Goal: Task Accomplishment & Management: Use online tool/utility

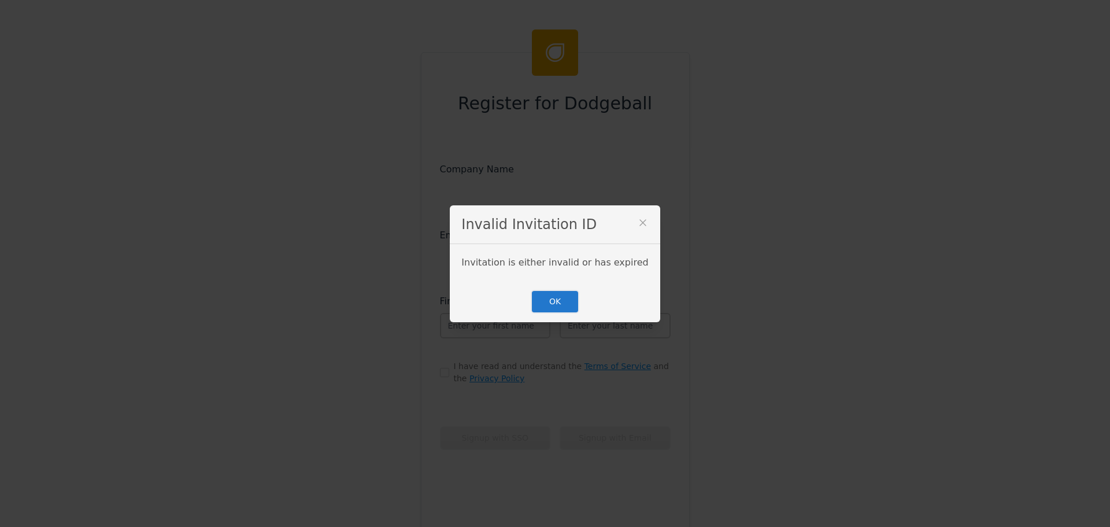
click at [637, 219] on icon at bounding box center [643, 223] width 12 height 12
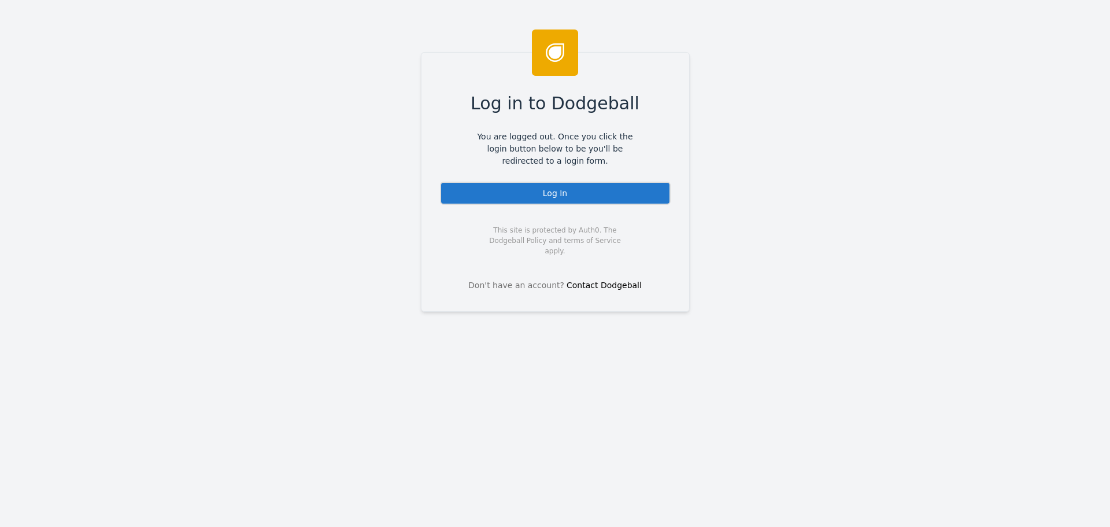
click at [552, 194] on div "Log In" at bounding box center [555, 193] width 231 height 23
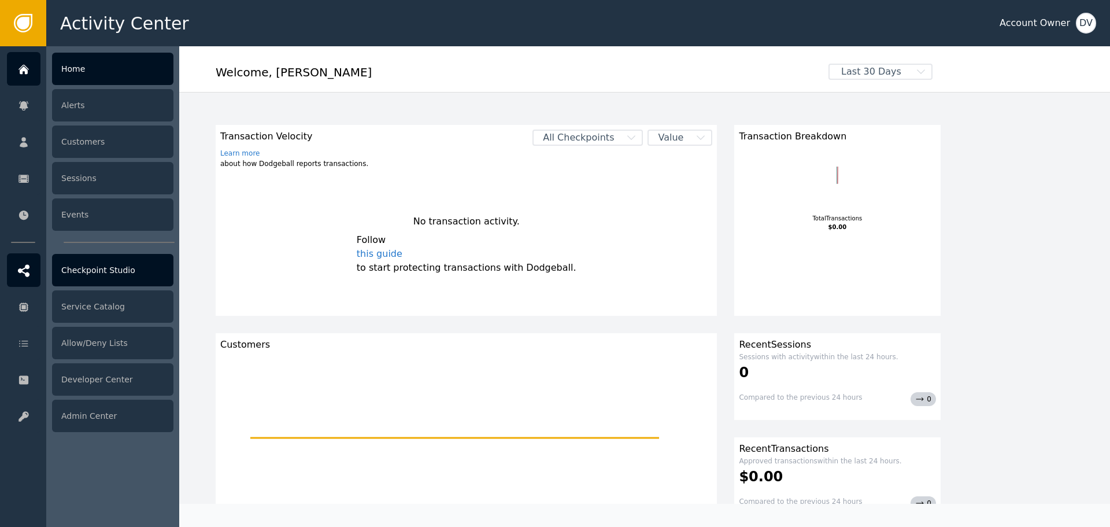
click at [79, 270] on div "Checkpoint Studio" at bounding box center [112, 270] width 121 height 32
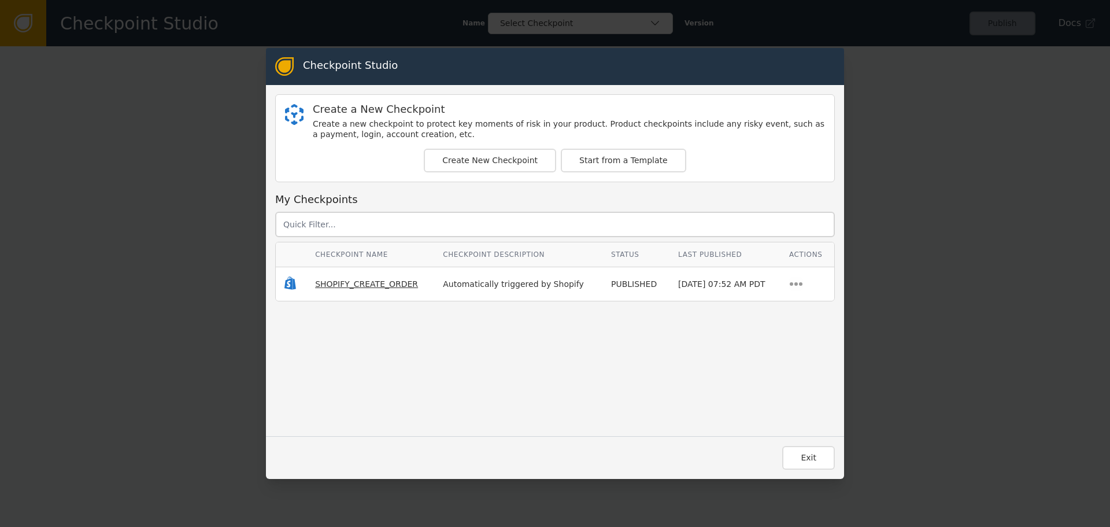
click at [347, 279] on span "SHOPIFY_CREATE_ORDER" at bounding box center [366, 283] width 103 height 9
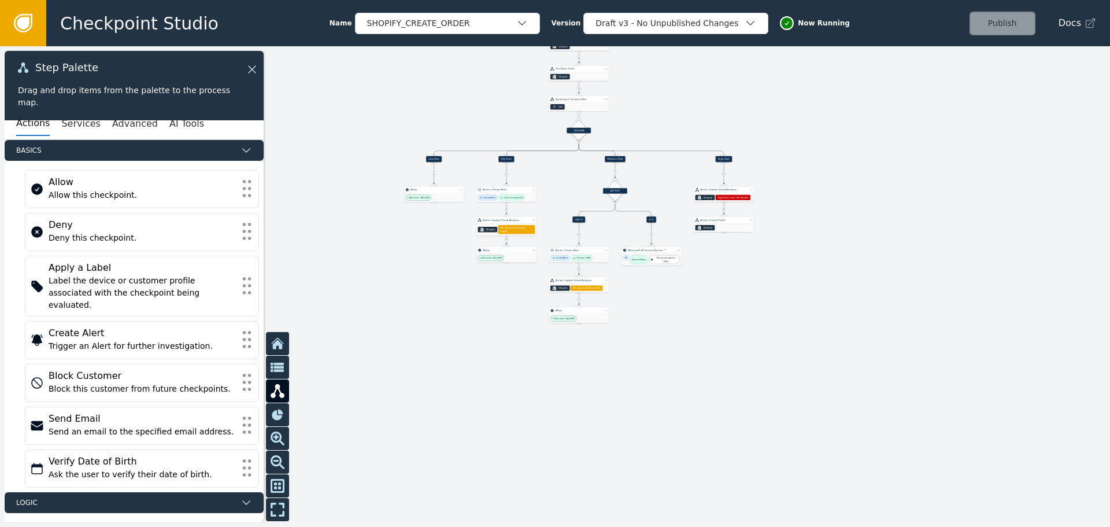
drag, startPoint x: 516, startPoint y: 265, endPoint x: 701, endPoint y: 50, distance: 284.2
click at [701, 50] on div at bounding box center [555, 286] width 1110 height 481
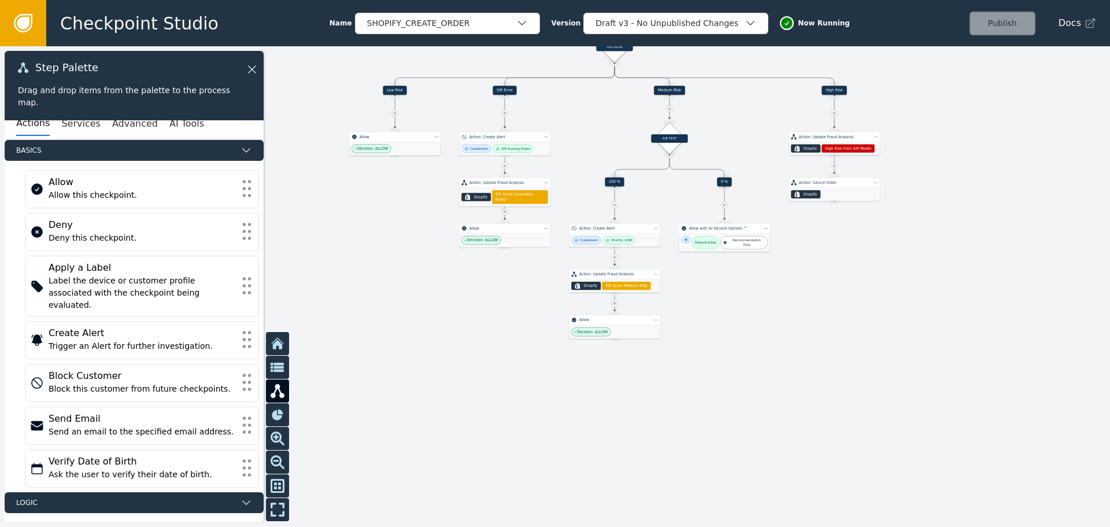
drag, startPoint x: 648, startPoint y: 291, endPoint x: 737, endPoint y: 331, distance: 97.3
click at [739, 340] on div at bounding box center [555, 286] width 1110 height 481
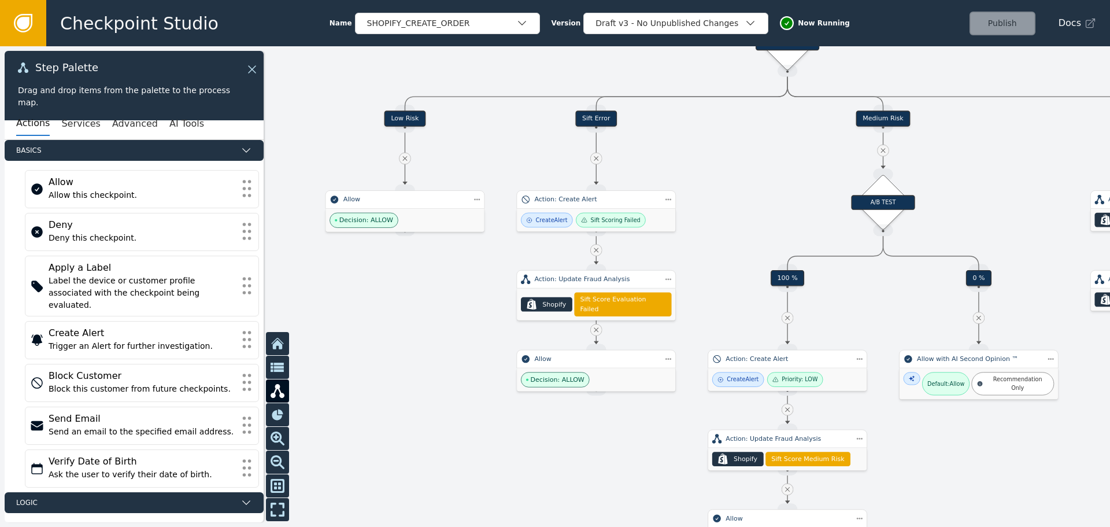
drag, startPoint x: 401, startPoint y: 282, endPoint x: 586, endPoint y: 477, distance: 269.2
click at [586, 477] on div at bounding box center [555, 286] width 1110 height 481
click at [411, 210] on div "Decision: ALLOW" at bounding box center [405, 220] width 158 height 23
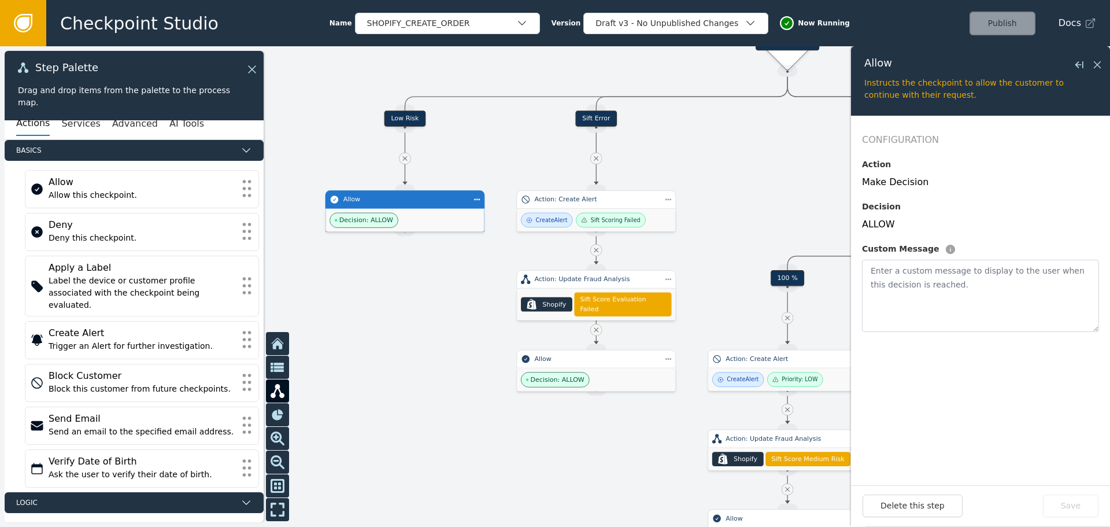
click at [354, 285] on div at bounding box center [555, 286] width 1110 height 481
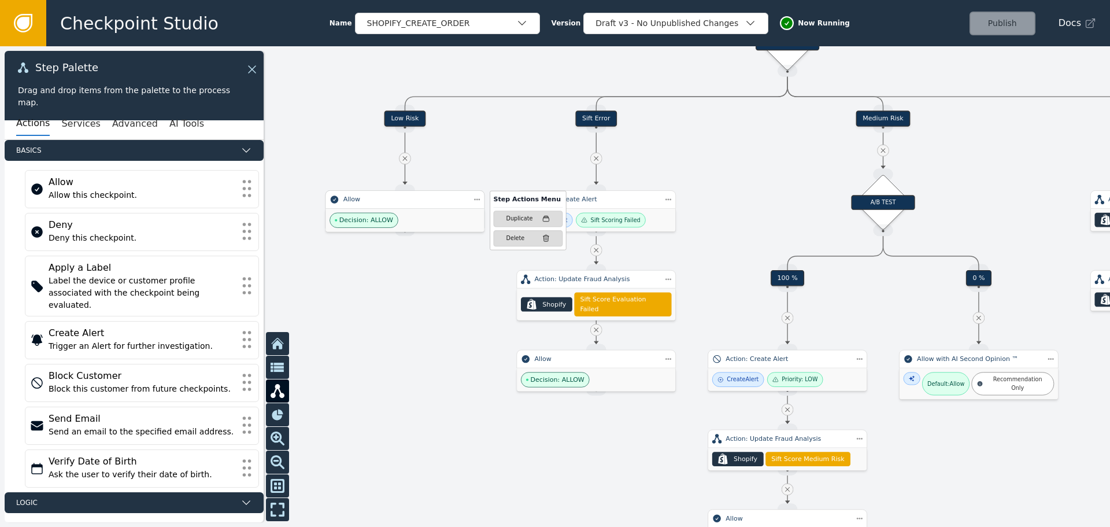
click at [393, 213] on div "Decision: ALLOW" at bounding box center [405, 220] width 158 height 23
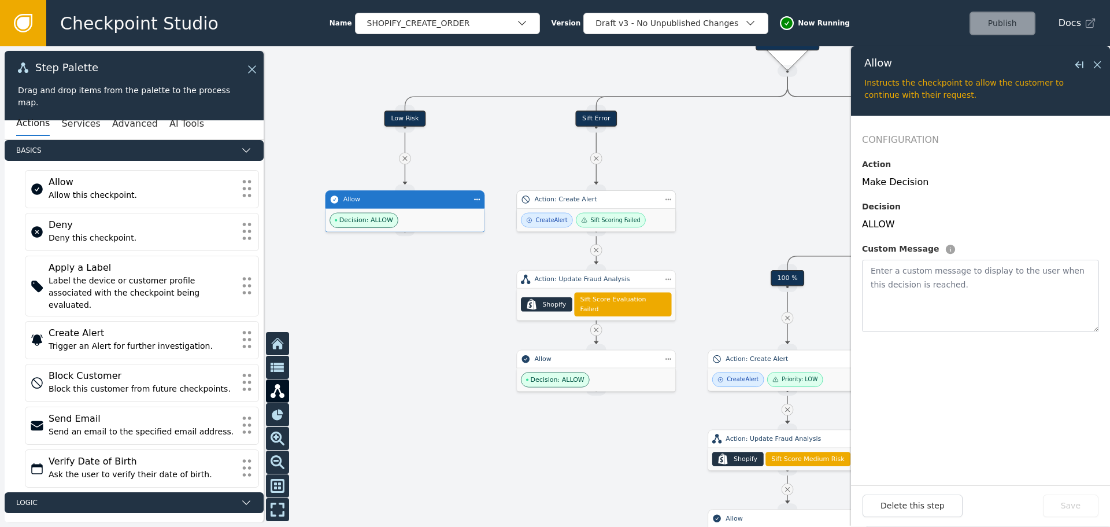
click at [579, 205] on div "Action: Create Alert" at bounding box center [596, 199] width 160 height 19
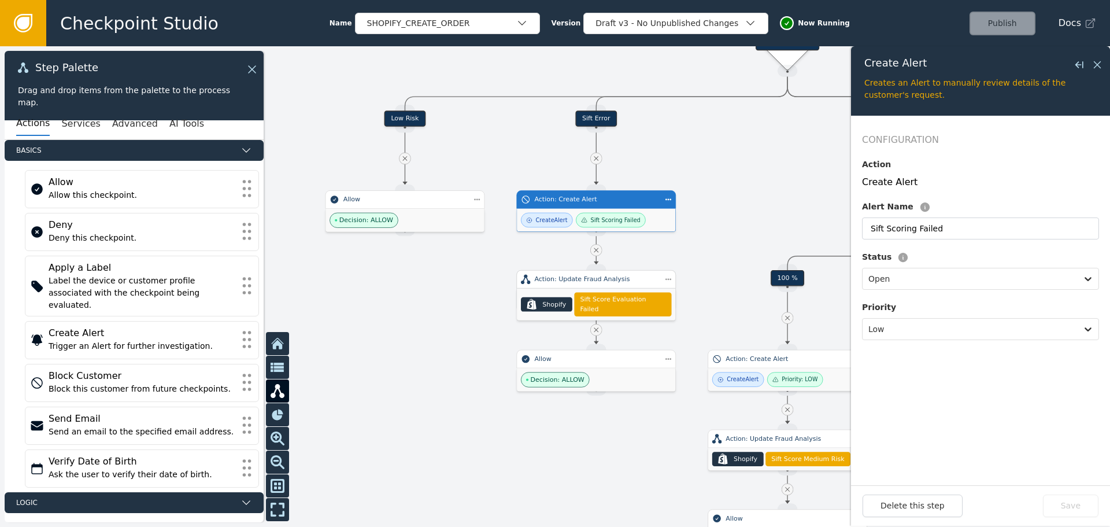
click at [577, 280] on div "Action: Update Fraud Analysis" at bounding box center [596, 280] width 124 height 10
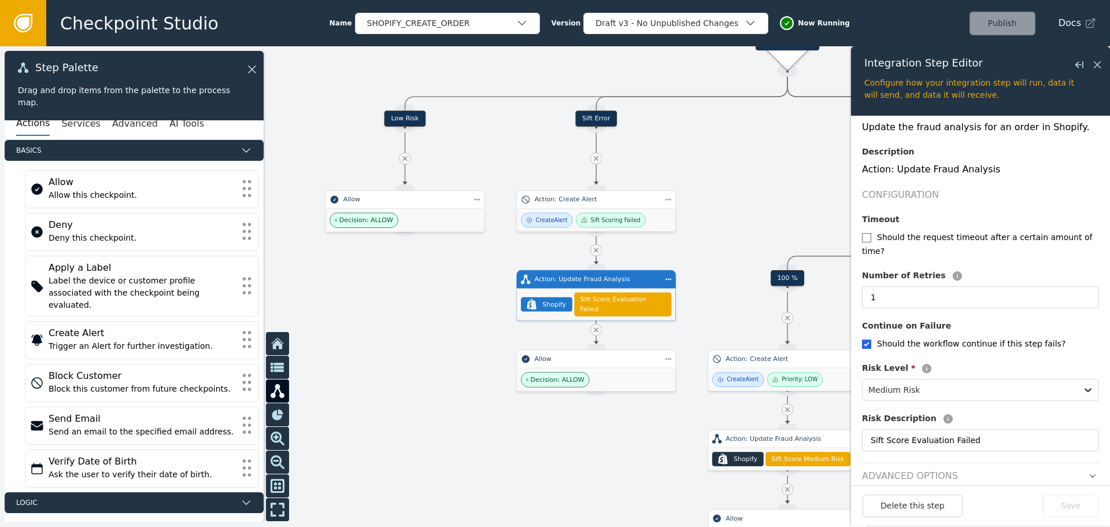
scroll to position [115, 0]
click at [997, 381] on div at bounding box center [970, 389] width 203 height 16
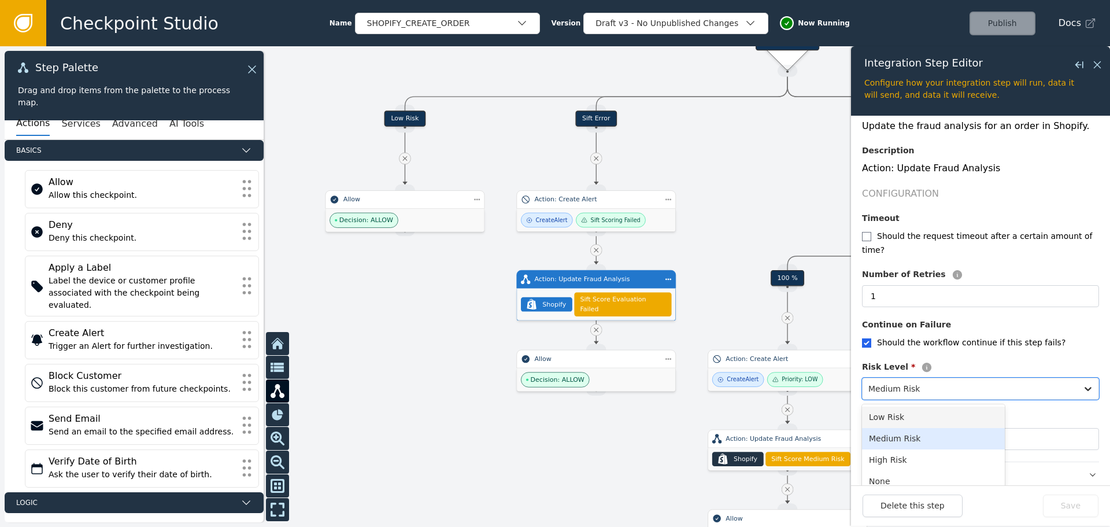
click at [936, 407] on div "Low Risk" at bounding box center [933, 417] width 143 height 21
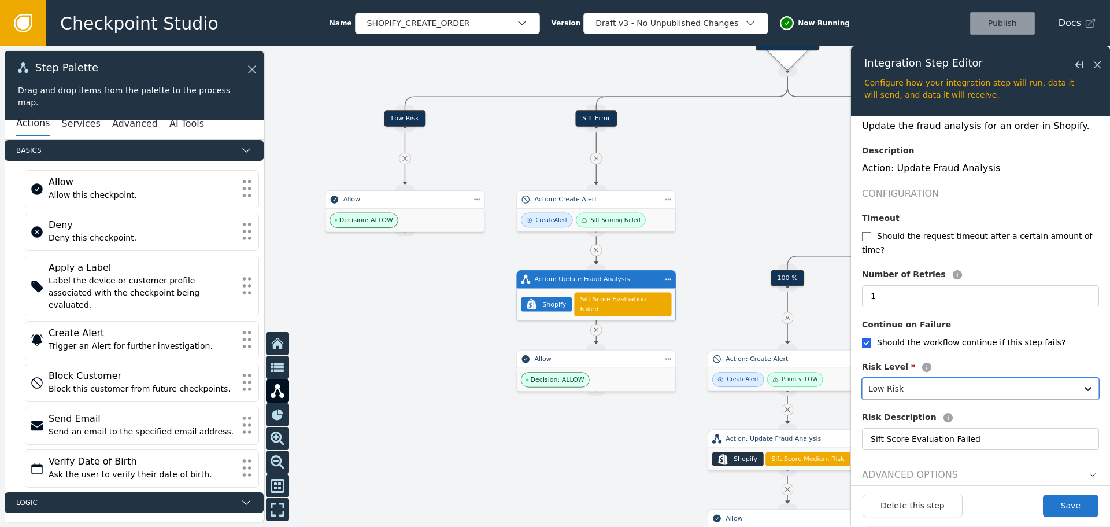
click at [984, 381] on div at bounding box center [970, 389] width 203 height 16
click at [941, 428] on div "Medium Risk" at bounding box center [933, 438] width 143 height 21
click at [1099, 63] on icon at bounding box center [1097, 64] width 7 height 7
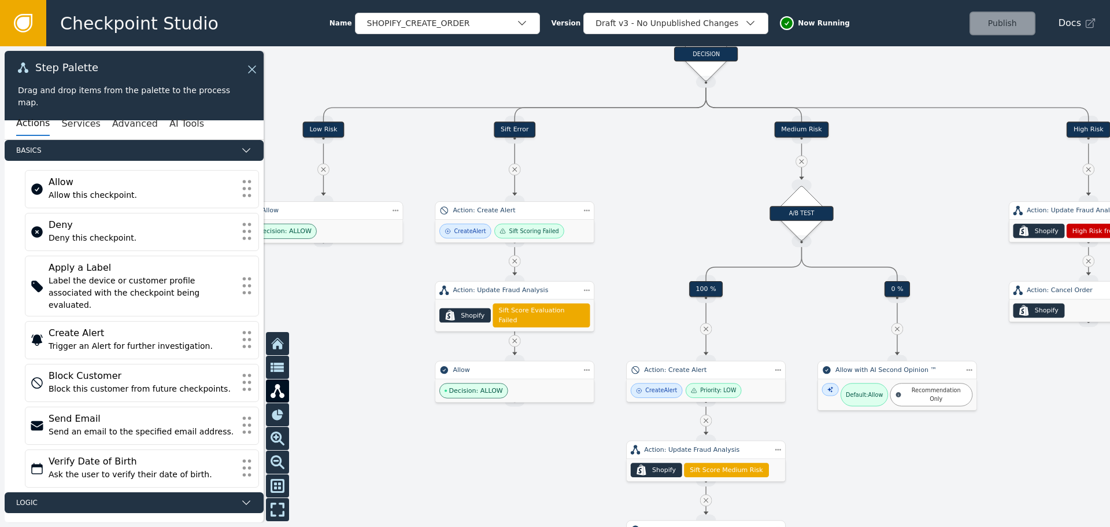
drag, startPoint x: 739, startPoint y: 158, endPoint x: 680, endPoint y: 158, distance: 59.6
click at [674, 162] on div at bounding box center [555, 286] width 1110 height 481
click at [676, 374] on div "Action: Create Alert" at bounding box center [706, 370] width 124 height 10
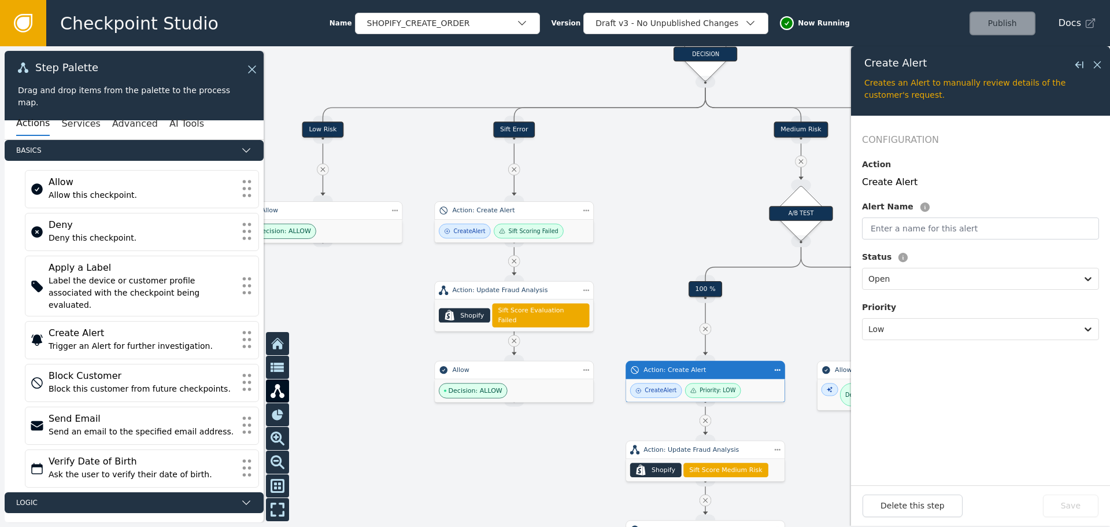
click at [651, 189] on div at bounding box center [555, 286] width 1110 height 481
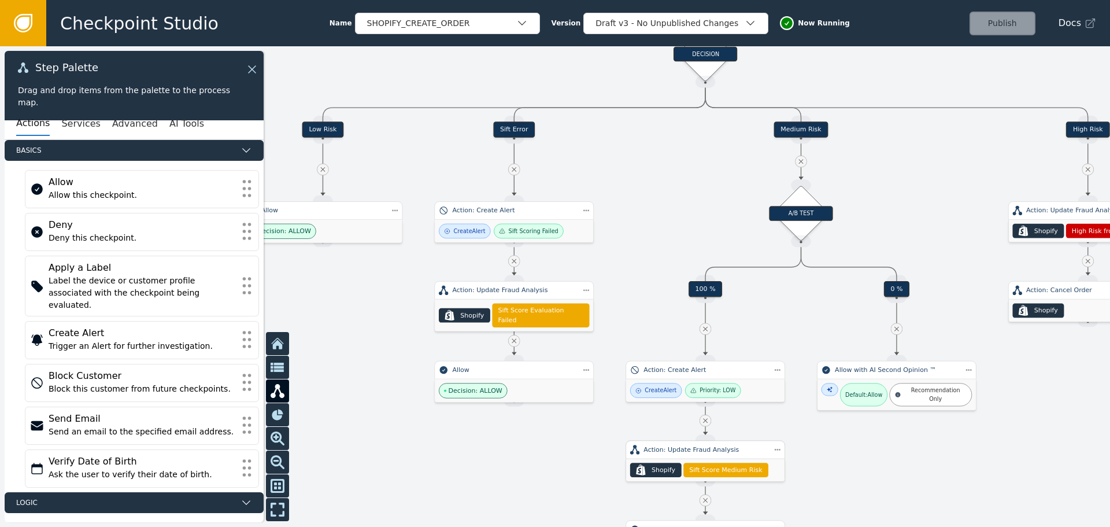
click at [676, 454] on div "Action: Update Fraud Analysis" at bounding box center [706, 450] width 124 height 10
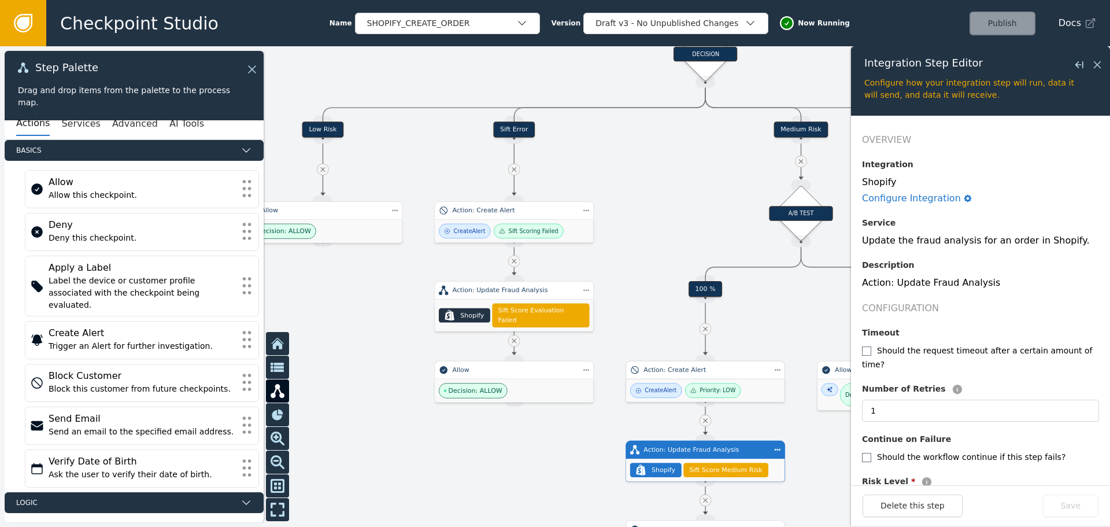
click at [674, 369] on div "Action: Create Alert" at bounding box center [706, 370] width 124 height 10
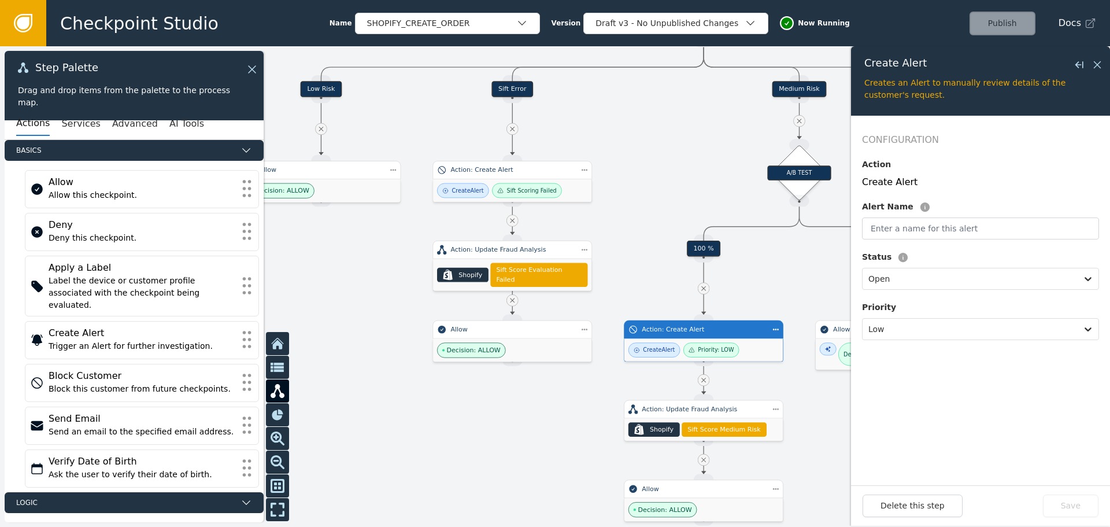
drag, startPoint x: 613, startPoint y: 289, endPoint x: 611, endPoint y: 249, distance: 40.6
click at [611, 249] on div at bounding box center [555, 286] width 1110 height 481
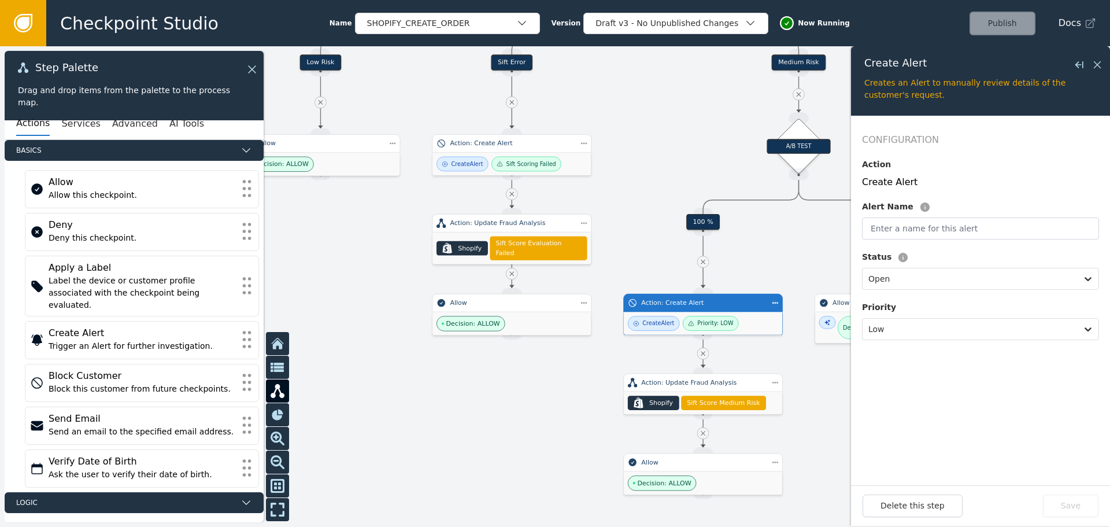
drag, startPoint x: 611, startPoint y: 248, endPoint x: 610, endPoint y: 200, distance: 48.6
click at [610, 200] on div at bounding box center [555, 286] width 1110 height 481
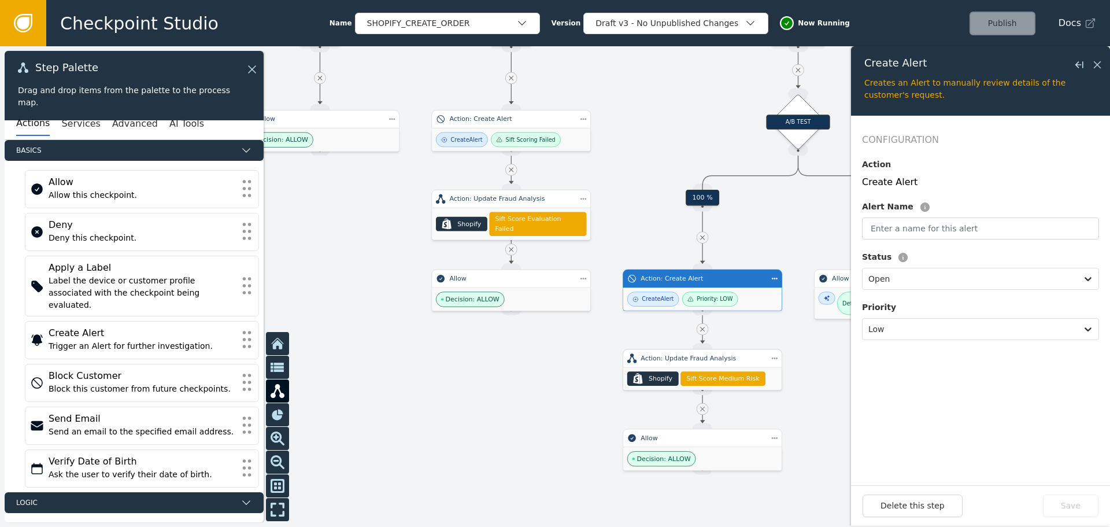
click at [669, 364] on div "Action: Update Fraud Analysis" at bounding box center [703, 358] width 160 height 19
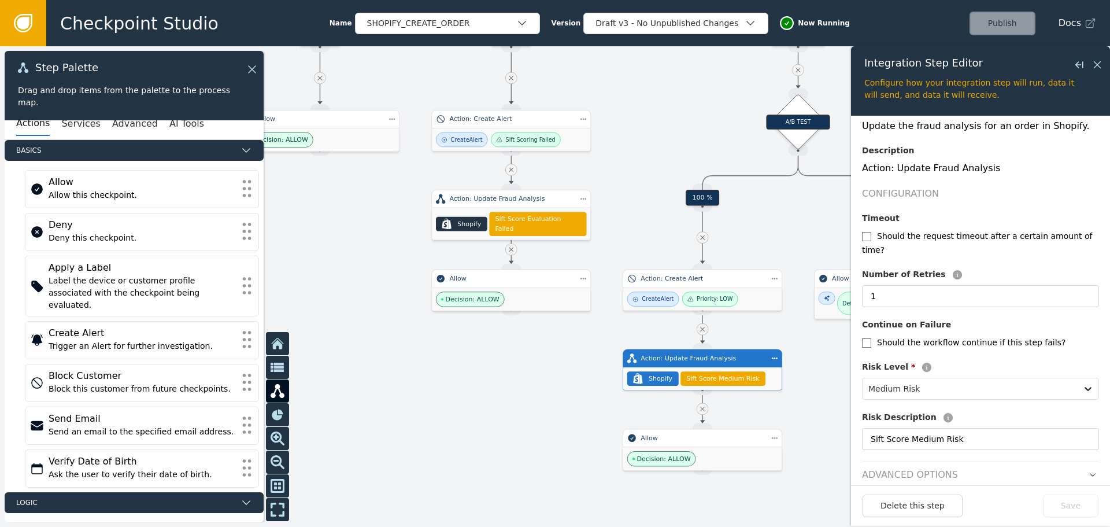
click at [1010, 338] on label "Should the workflow continue if this step fails?" at bounding box center [971, 342] width 189 height 9
click at [998, 428] on input "Sift Score Medium Risk" at bounding box center [980, 439] width 237 height 22
click at [958, 466] on header "Advanced Options" at bounding box center [980, 472] width 237 height 20
click at [1089, 471] on icon "button" at bounding box center [1093, 475] width 8 height 8
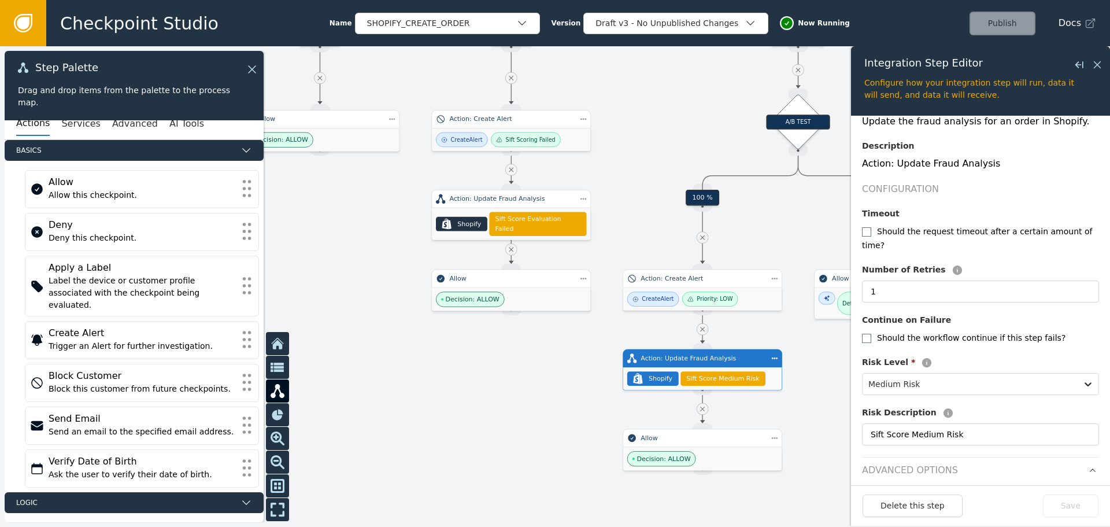
scroll to position [166, 0]
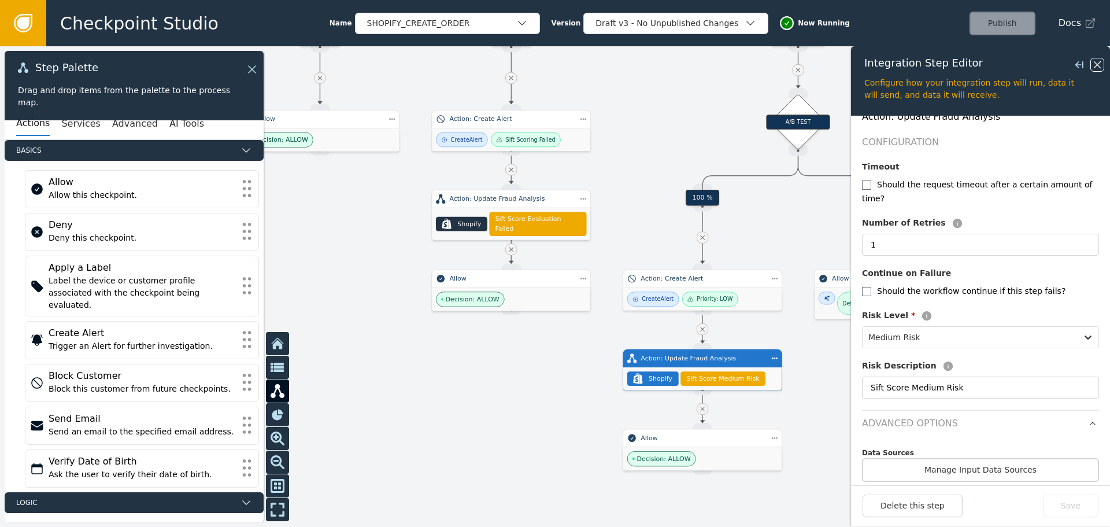
click at [1095, 59] on icon at bounding box center [1097, 64] width 13 height 13
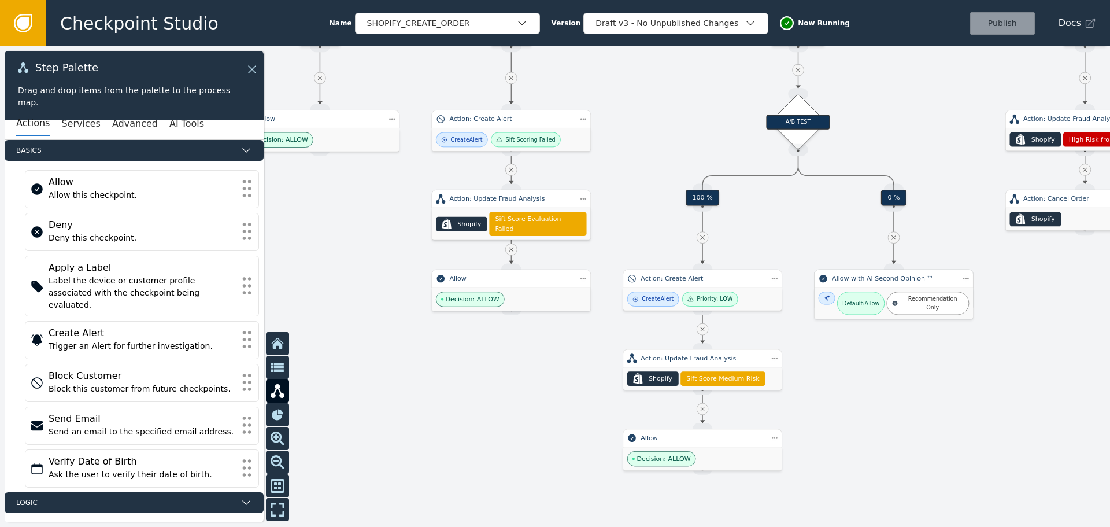
click at [879, 287] on div "Default: Allow Recommendation Only" at bounding box center [894, 302] width 158 height 31
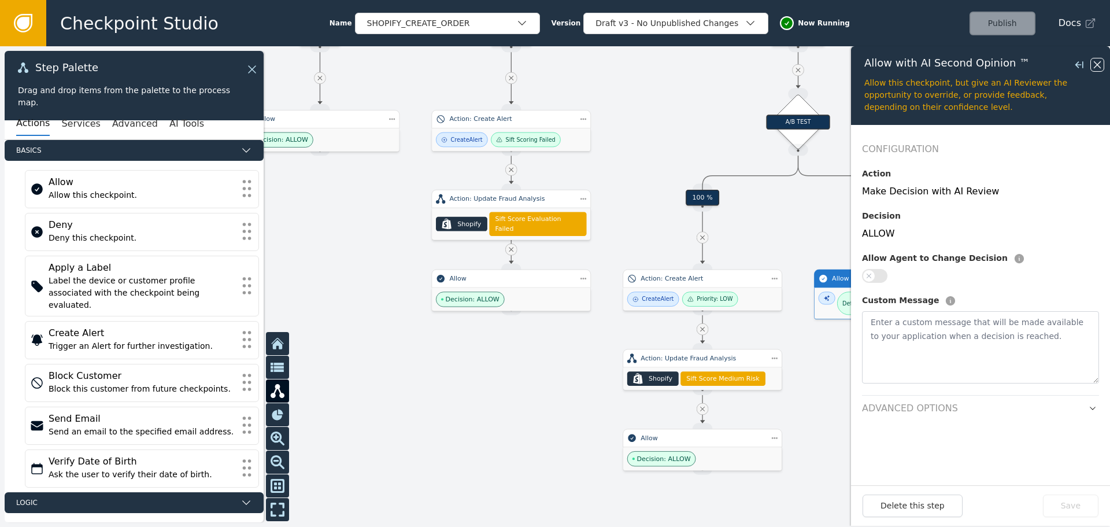
click at [1097, 67] on icon at bounding box center [1097, 64] width 13 height 13
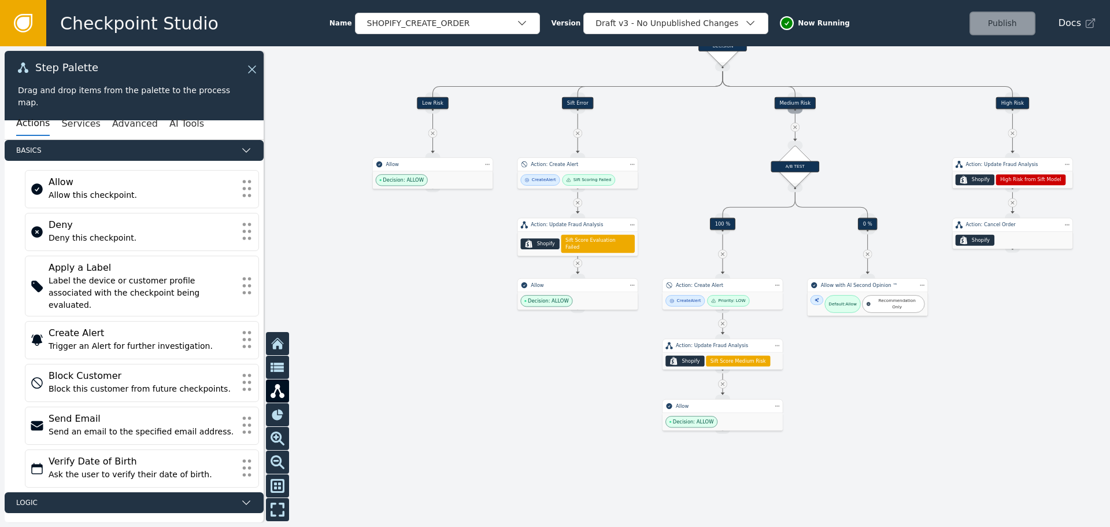
click at [796, 105] on div "Source Handle for step" at bounding box center [795, 109] width 15 height 9
click at [805, 80] on div at bounding box center [555, 286] width 1110 height 481
click at [794, 109] on div "Source Handle for step" at bounding box center [795, 109] width 15 height 9
click at [792, 101] on div "Medium Risk" at bounding box center [795, 103] width 41 height 12
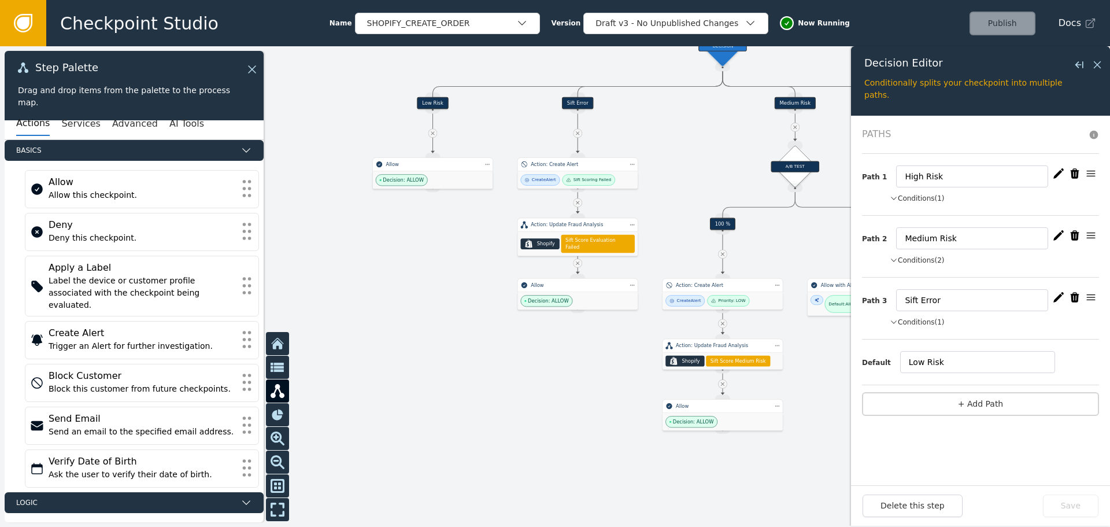
click at [915, 201] on button "Conditions (1)" at bounding box center [917, 198] width 55 height 10
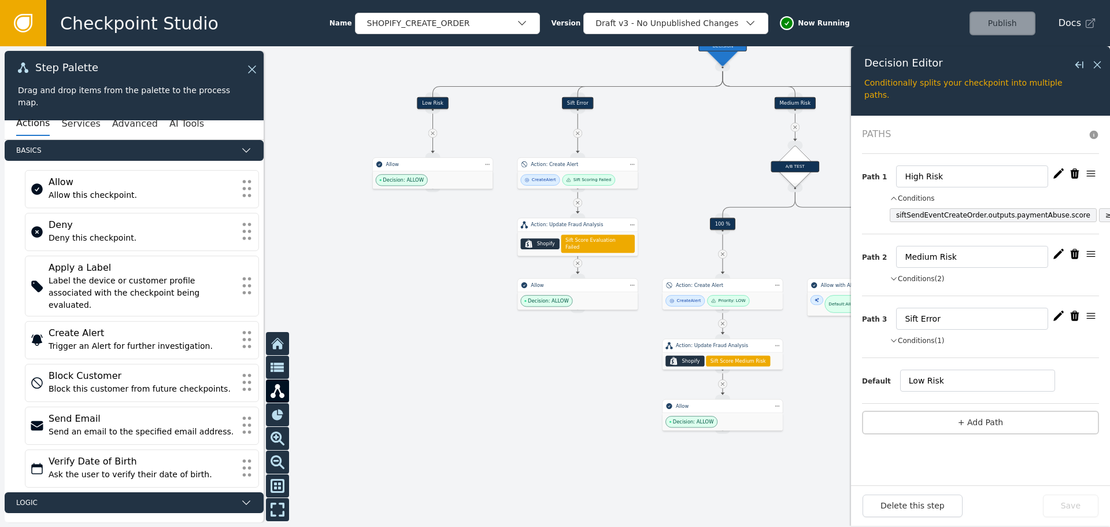
click at [913, 197] on button "Conditions" at bounding box center [912, 198] width 45 height 10
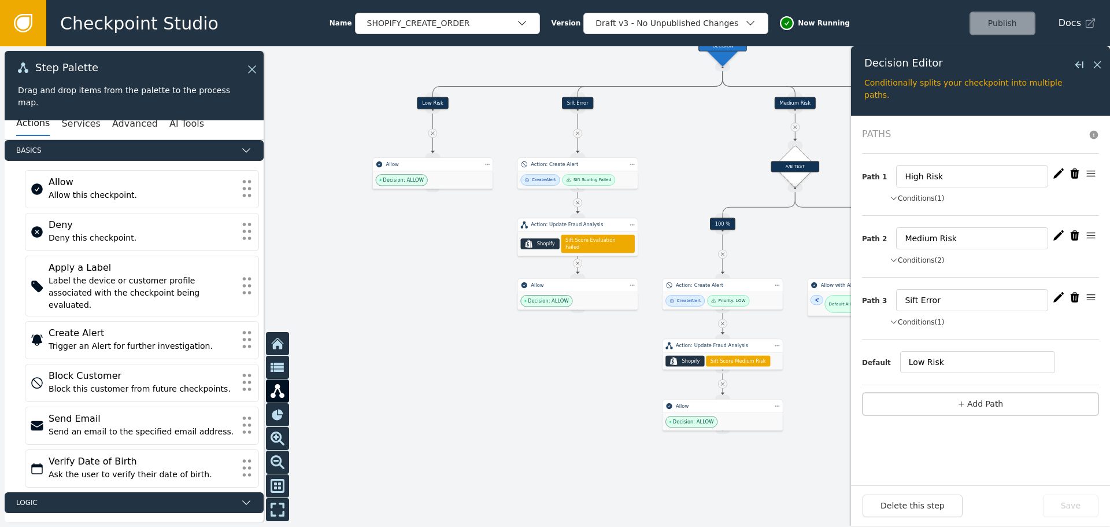
click at [913, 197] on button "Conditions (1)" at bounding box center [917, 198] width 55 height 10
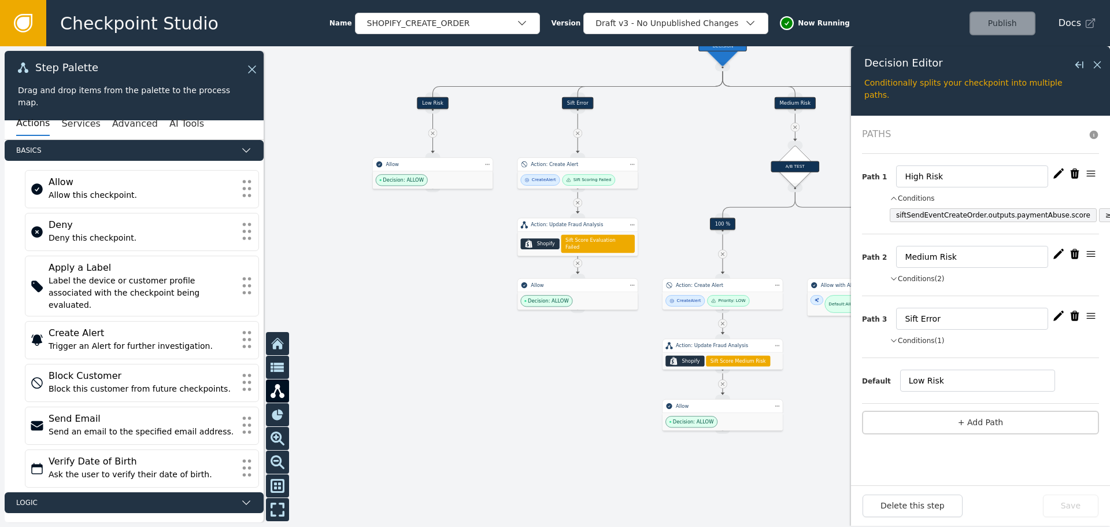
click at [909, 198] on button "Conditions" at bounding box center [912, 198] width 45 height 10
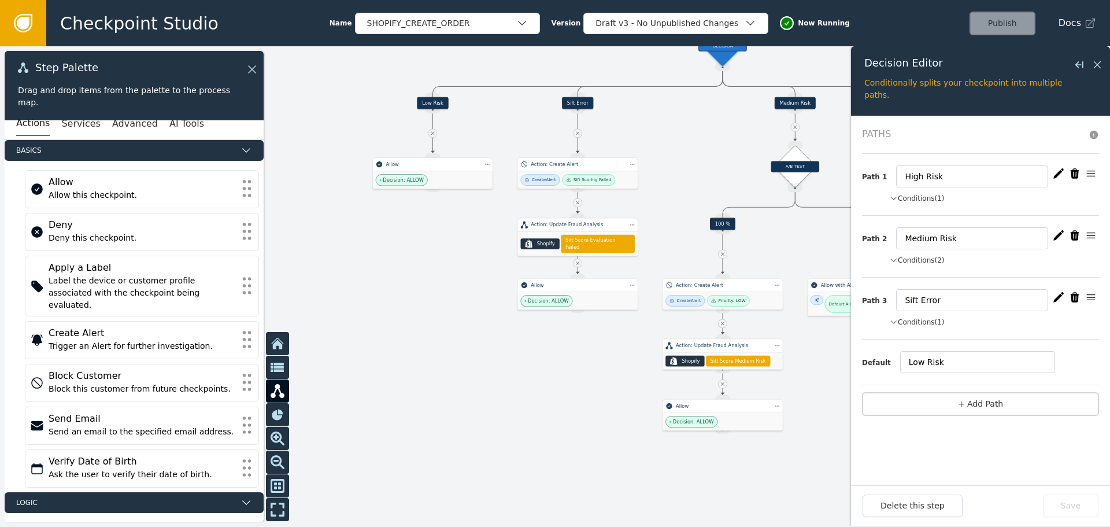
click at [922, 261] on button "Conditions (2)" at bounding box center [917, 260] width 55 height 10
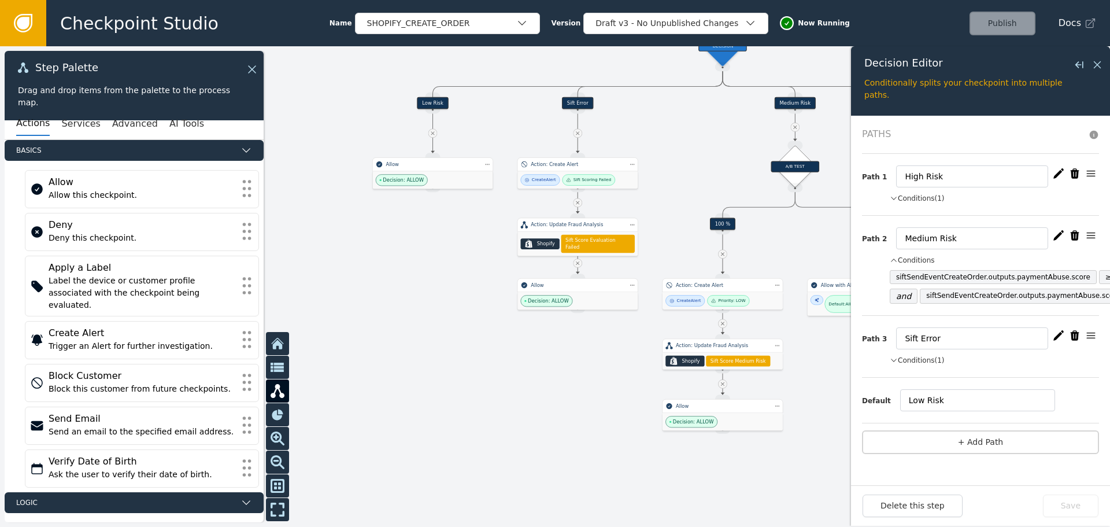
drag, startPoint x: 1036, startPoint y: 256, endPoint x: 1008, endPoint y: 257, distance: 27.8
click at [1008, 257] on div "Conditions" at bounding box center [994, 260] width 209 height 10
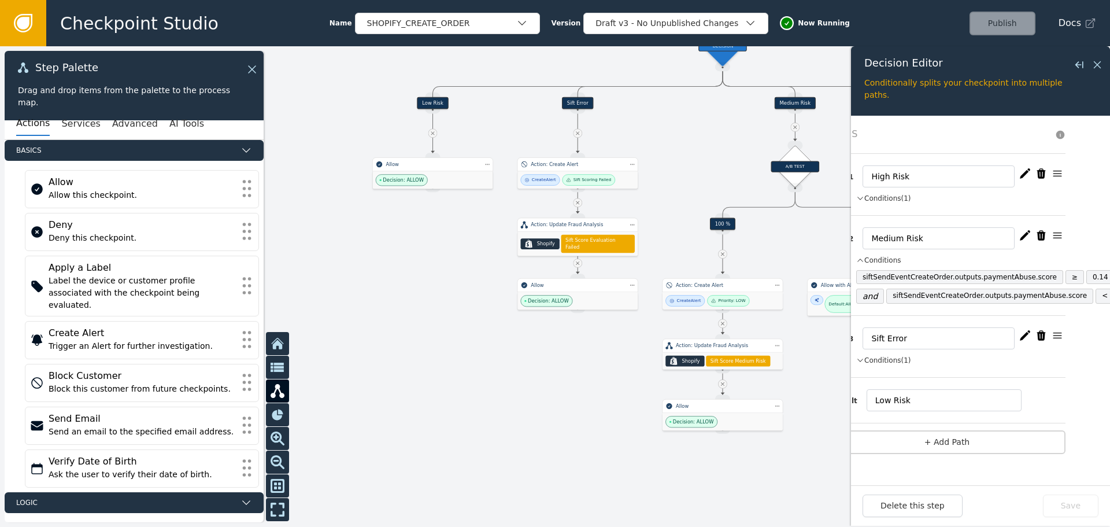
scroll to position [0, 0]
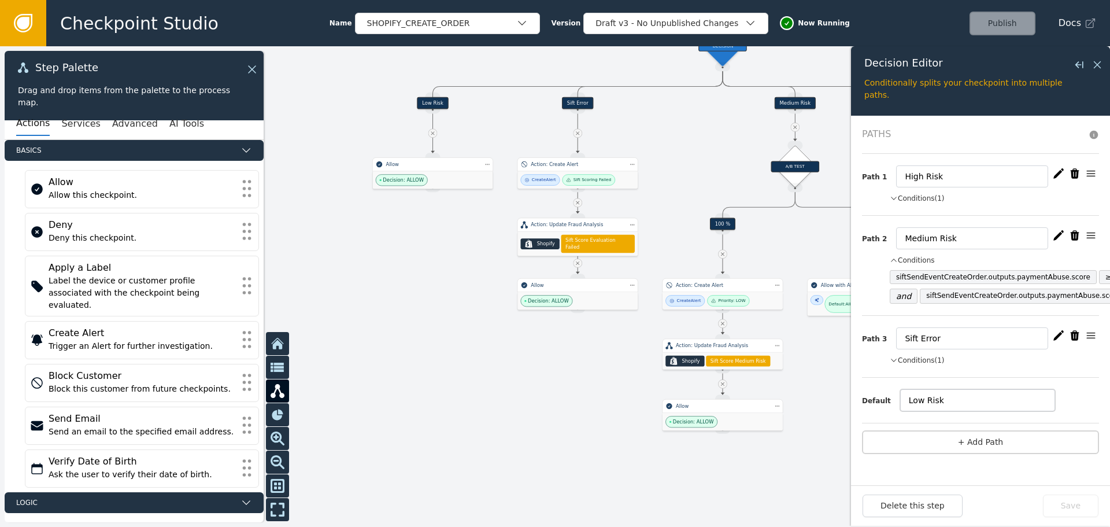
click at [947, 399] on input "Low Risk" at bounding box center [978, 400] width 155 height 22
click at [914, 360] on button "Conditions (1)" at bounding box center [917, 360] width 55 height 10
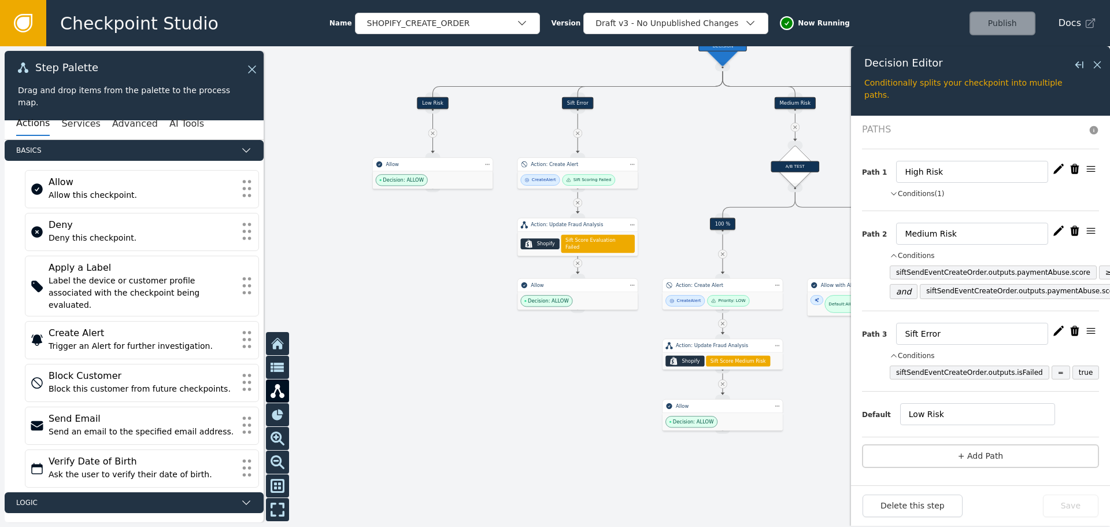
scroll to position [13, 0]
click at [1097, 66] on icon at bounding box center [1097, 64] width 7 height 7
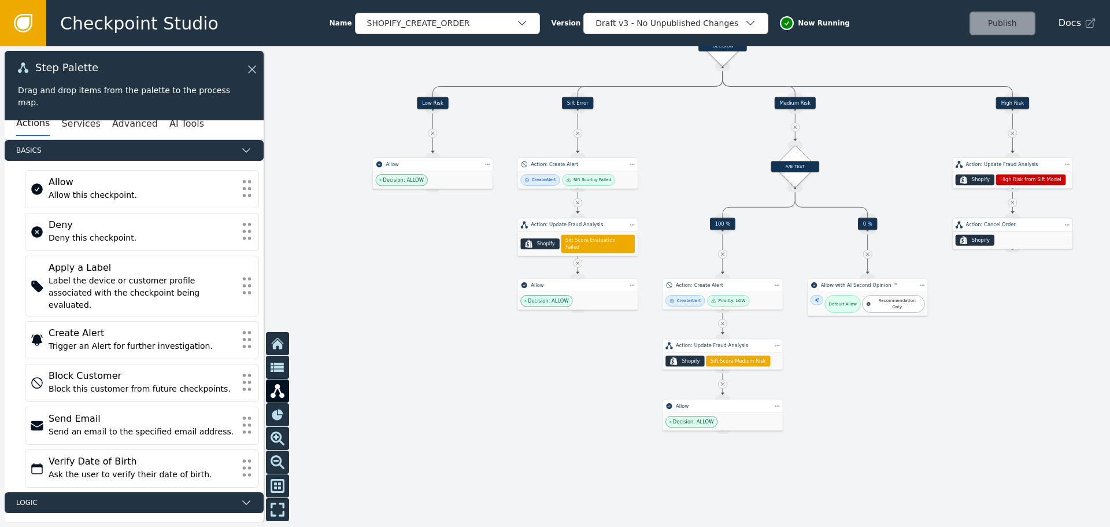
click at [1014, 232] on div ".shopify-icon_svg__st0{fill:currentColor} Shopify" at bounding box center [1013, 240] width 120 height 17
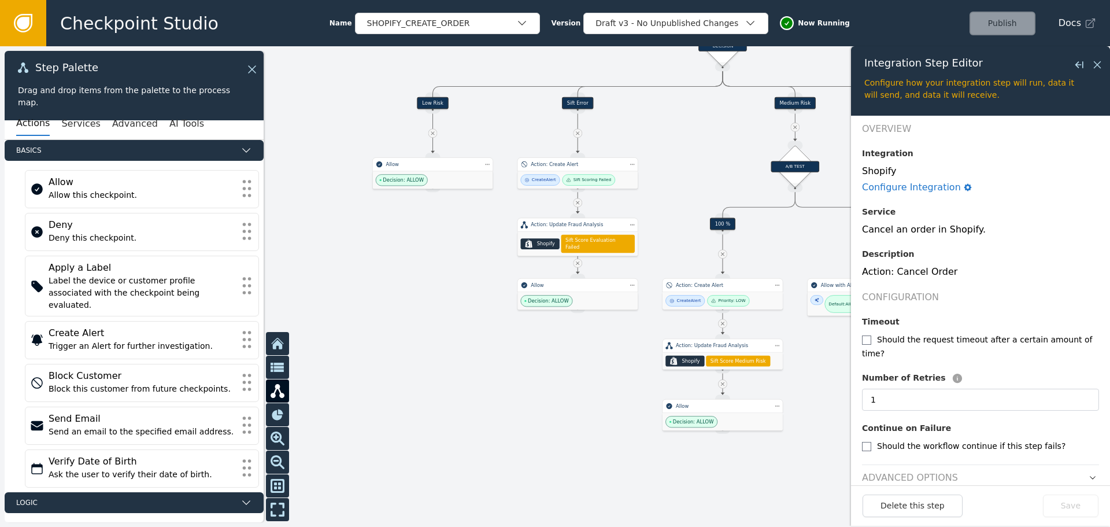
scroll to position [14, 0]
click at [1014, 464] on header "Advanced Options" at bounding box center [980, 472] width 237 height 20
click at [1089, 471] on icon "button" at bounding box center [1093, 475] width 8 height 8
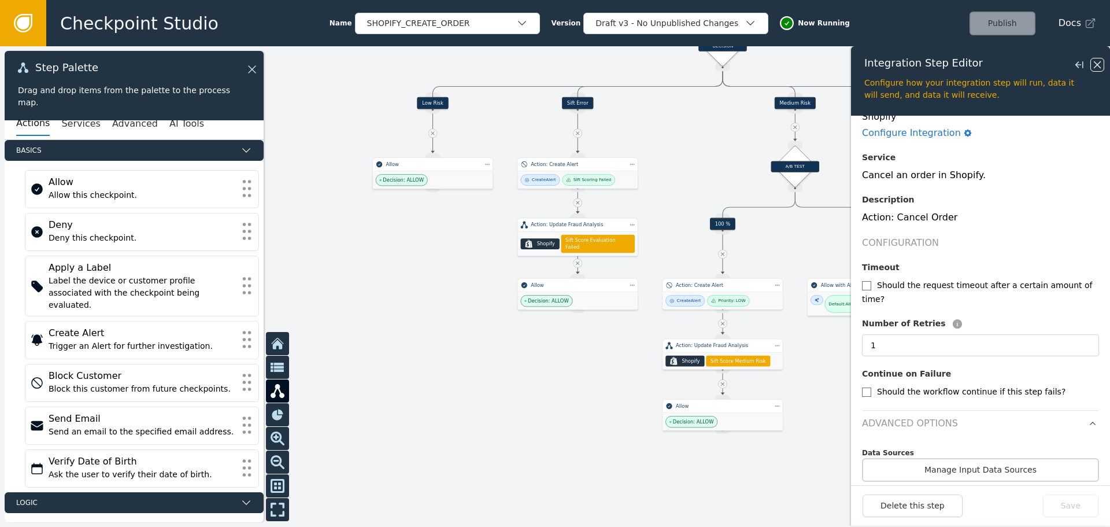
click at [1098, 62] on icon at bounding box center [1097, 64] width 13 height 13
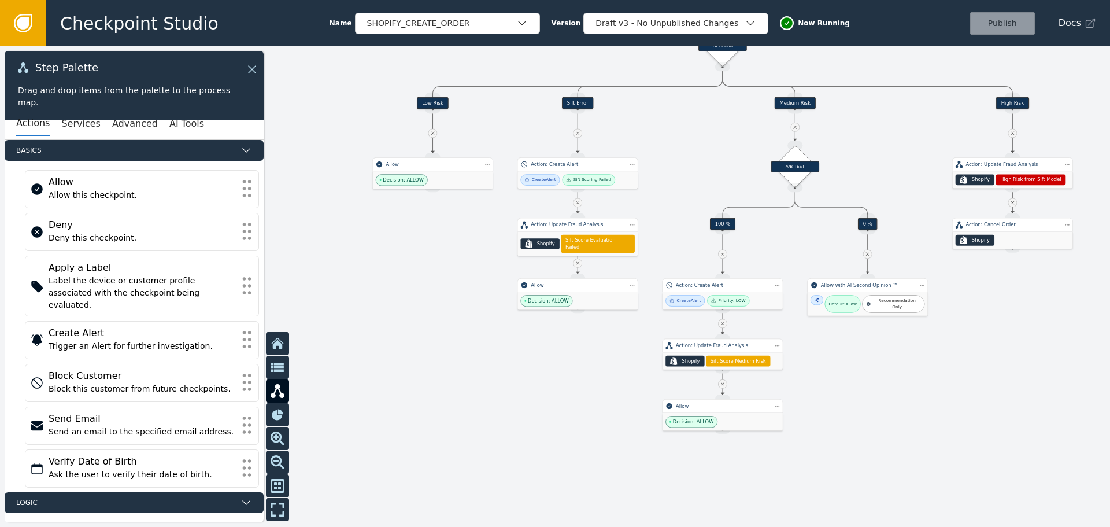
click at [794, 104] on div "Medium Risk" at bounding box center [795, 103] width 41 height 12
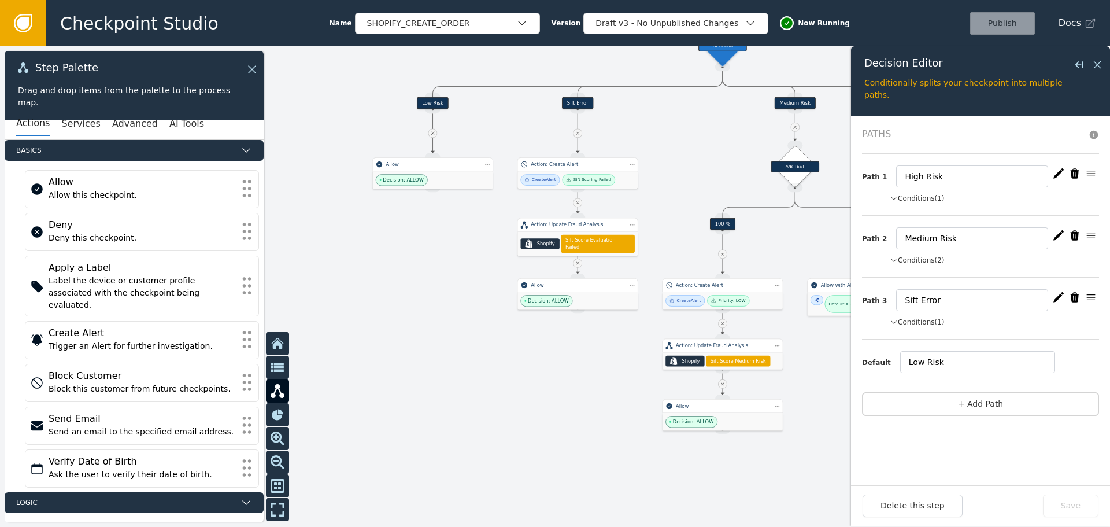
click at [926, 264] on button "Conditions (2)" at bounding box center [917, 260] width 55 height 10
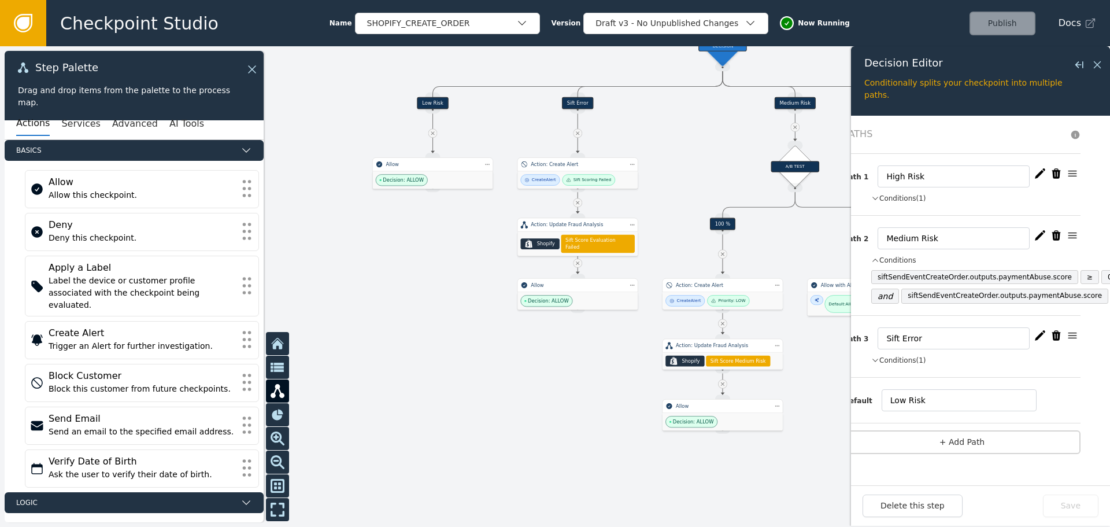
scroll to position [0, 34]
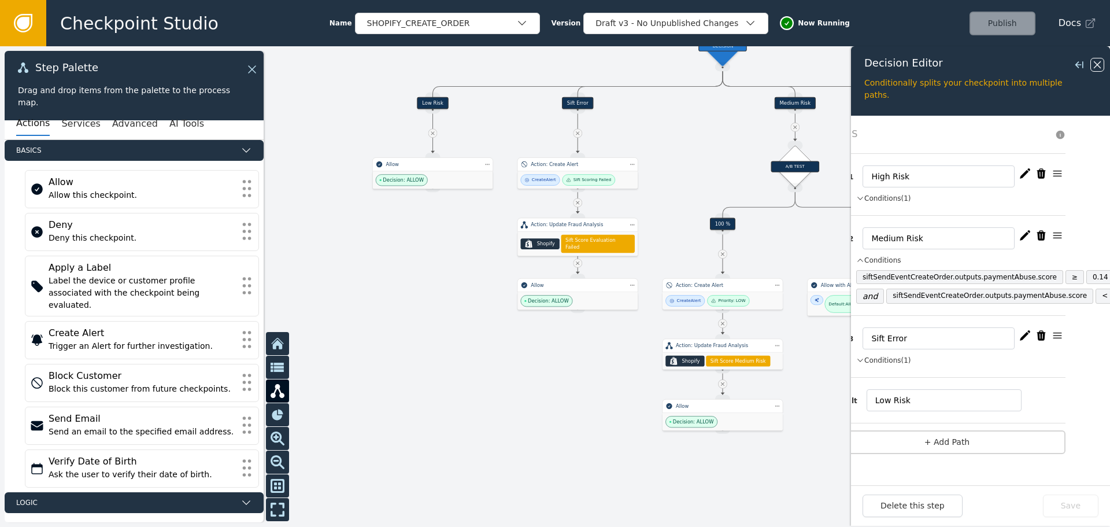
click at [1098, 66] on icon at bounding box center [1097, 64] width 13 height 13
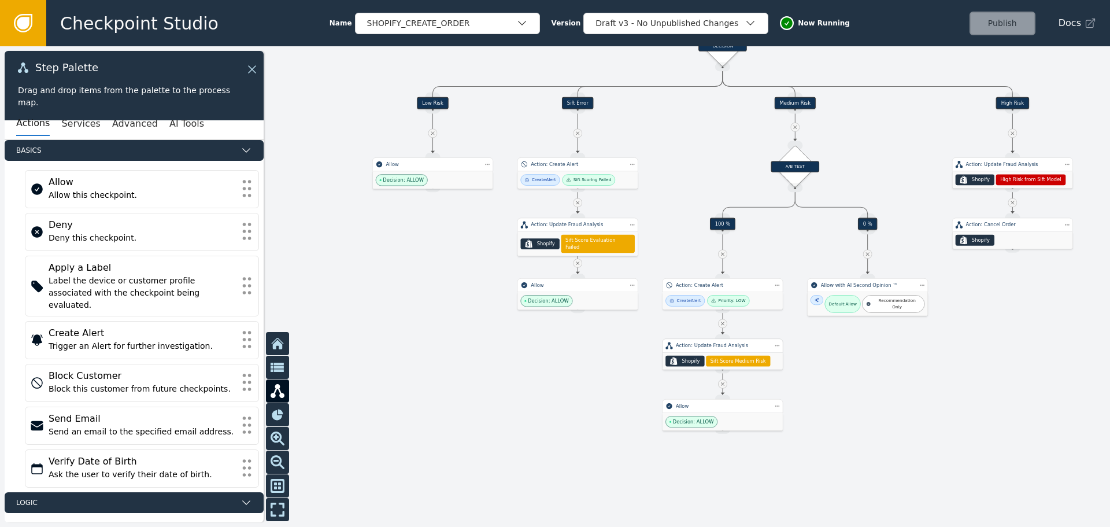
click at [705, 353] on div ".shopify-icon_svg__st0{fill:currentColor} Shopify Sift Score Medium Risk" at bounding box center [723, 361] width 120 height 17
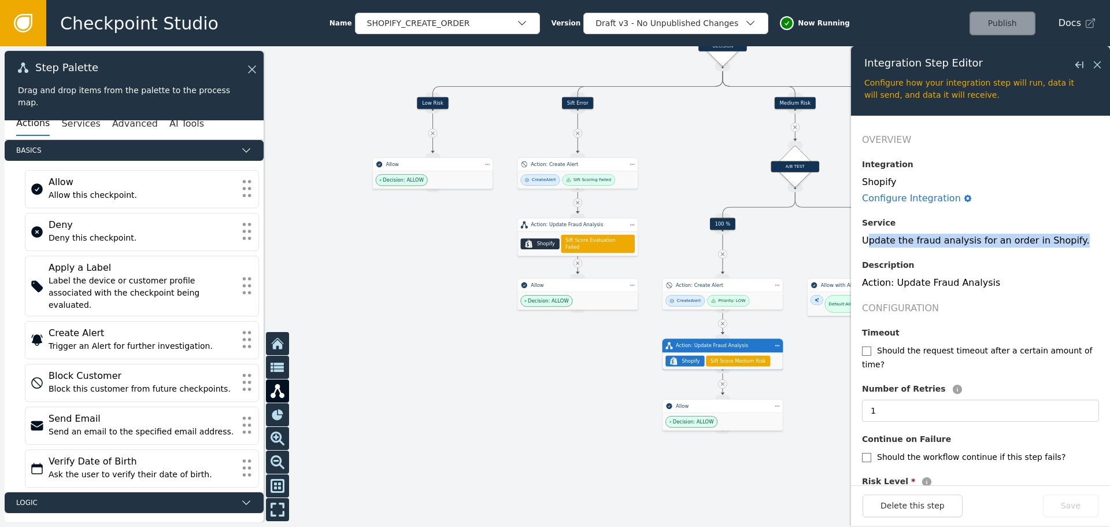
drag, startPoint x: 867, startPoint y: 244, endPoint x: 1064, endPoint y: 242, distance: 196.7
click at [1064, 242] on div "Update the fraud analysis for an order in Shopify." at bounding box center [980, 241] width 237 height 14
click at [1098, 66] on icon at bounding box center [1097, 64] width 13 height 13
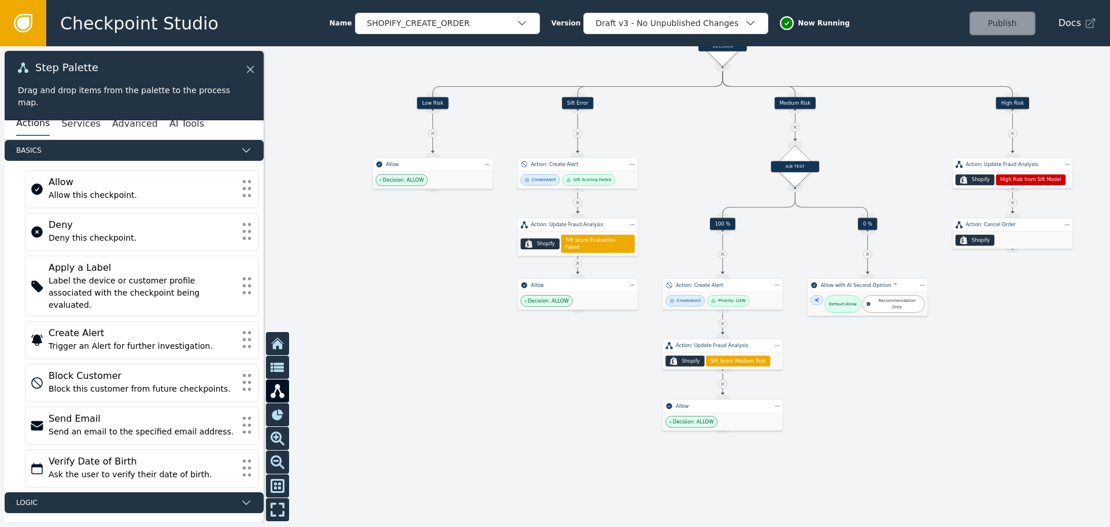
click at [253, 67] on icon at bounding box center [250, 69] width 13 height 13
